Goal: Task Accomplishment & Management: Manage account settings

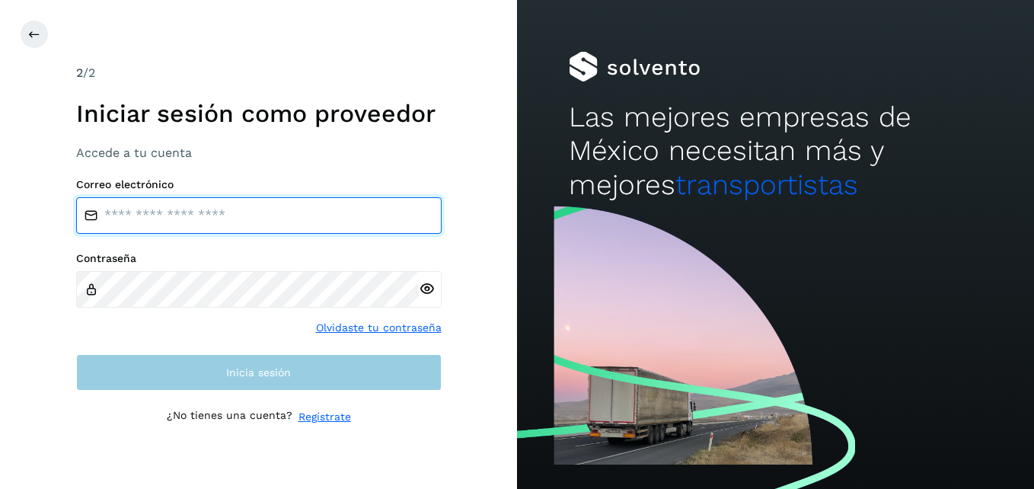
type input "**********"
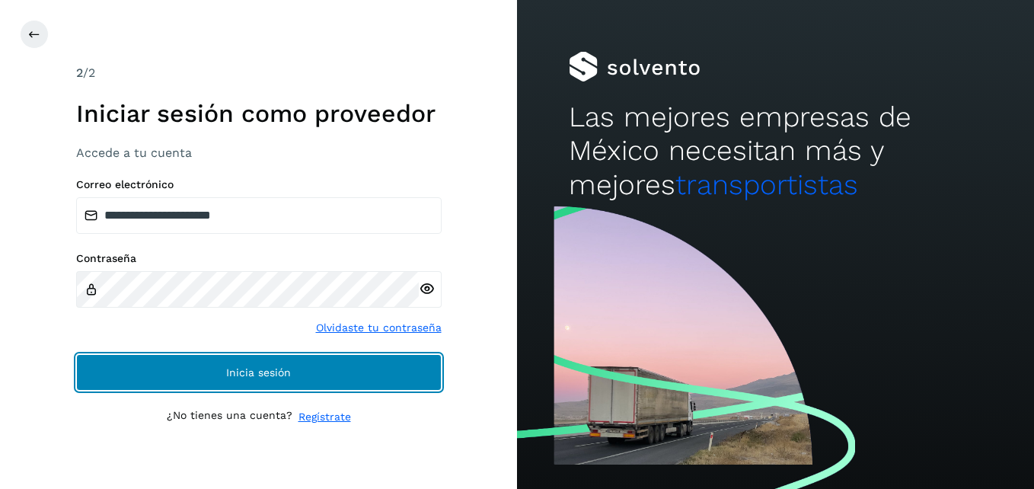
click at [295, 376] on button "Inicia sesión" at bounding box center [259, 372] width 366 height 37
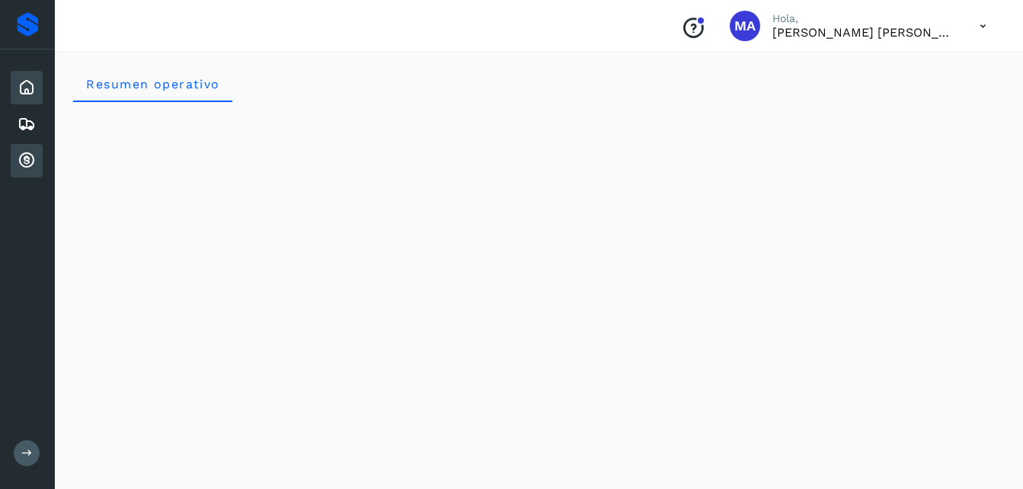
click at [41, 165] on div "Cuentas por cobrar" at bounding box center [27, 161] width 32 height 34
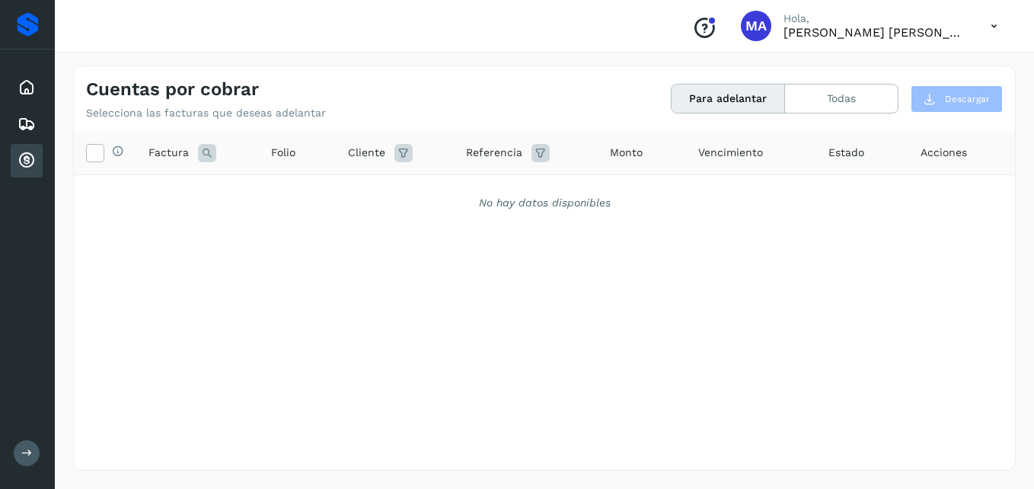
click at [701, 26] on icon "Conoce nuestros beneficios" at bounding box center [704, 28] width 24 height 24
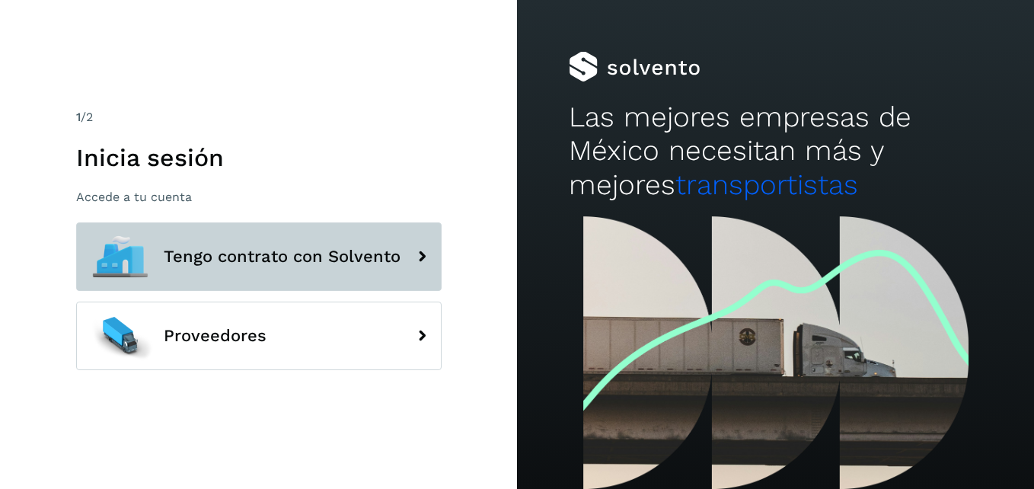
click at [398, 244] on button "Tengo contrato con Solvento" at bounding box center [259, 256] width 366 height 69
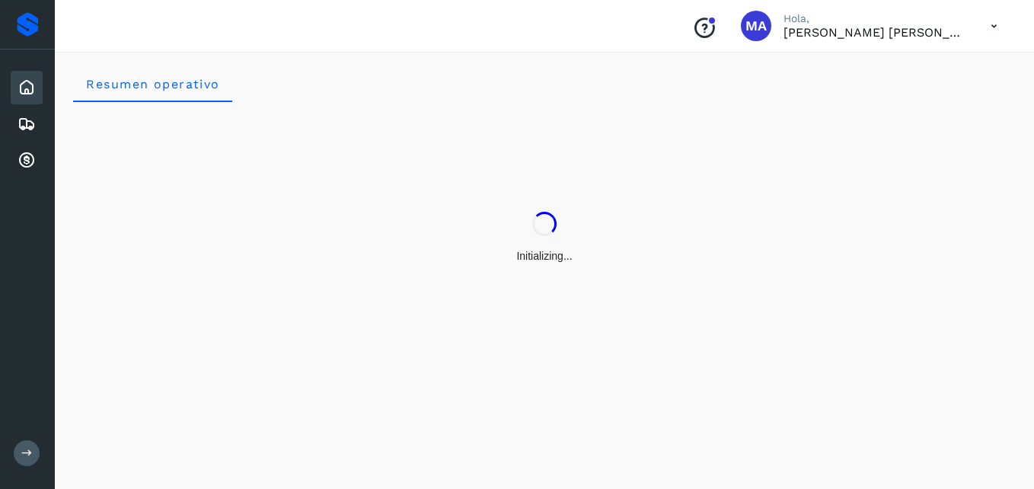
click at [433, 265] on div "Initializing..." at bounding box center [544, 237] width 943 height 271
click at [289, 206] on div "Initializing..." at bounding box center [544, 237] width 943 height 271
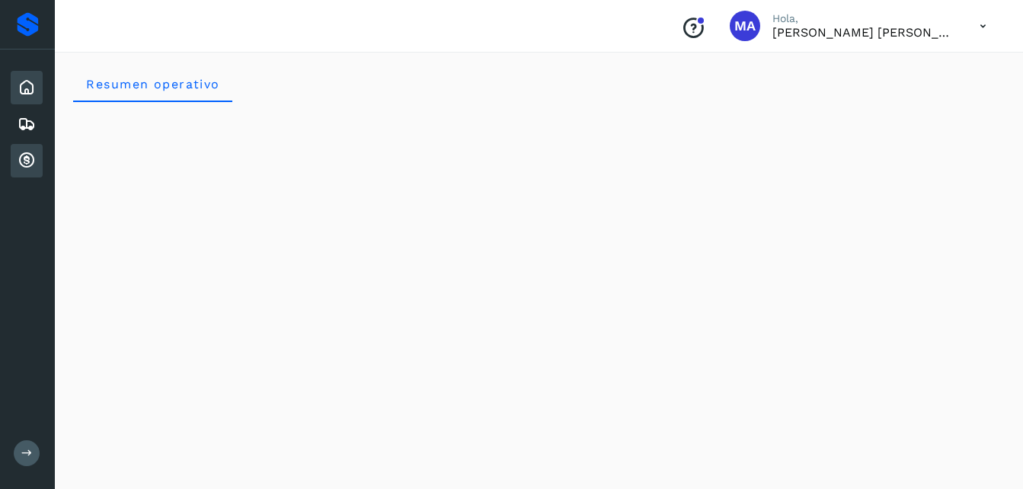
click at [38, 174] on div "Cuentas por cobrar" at bounding box center [27, 161] width 32 height 34
